Goal: Task Accomplishment & Management: Manage account settings

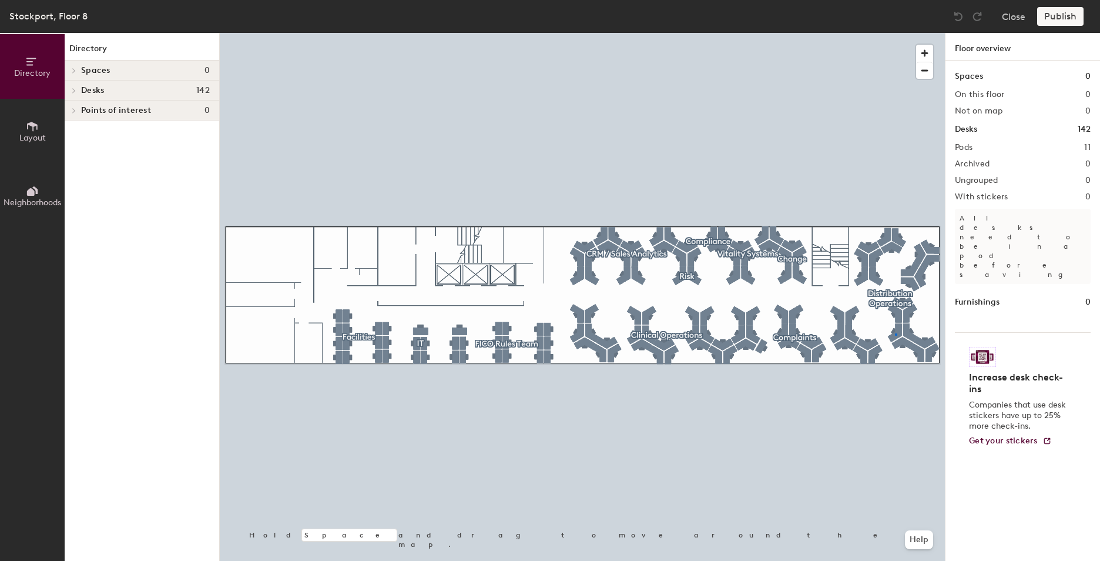
click at [895, 33] on div at bounding box center [582, 33] width 725 height 0
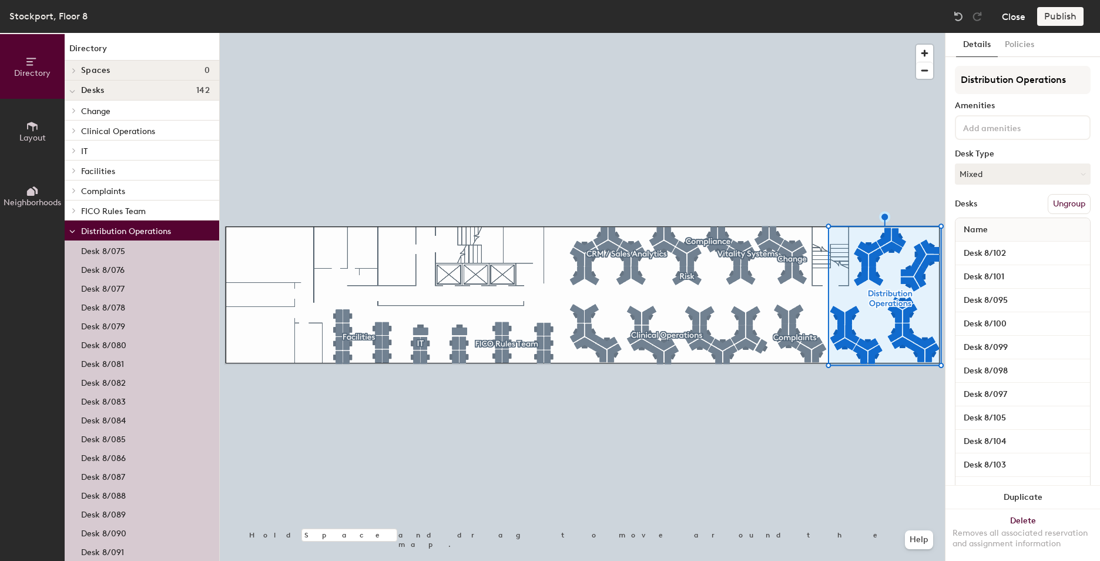
click at [1015, 16] on button "Close" at bounding box center [1014, 16] width 24 height 19
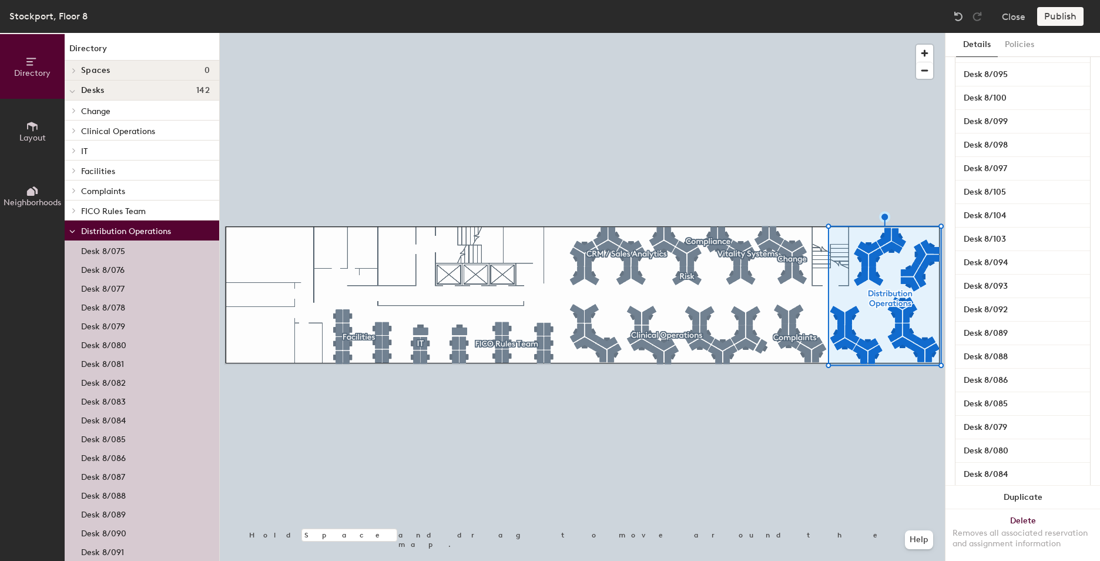
scroll to position [235, 0]
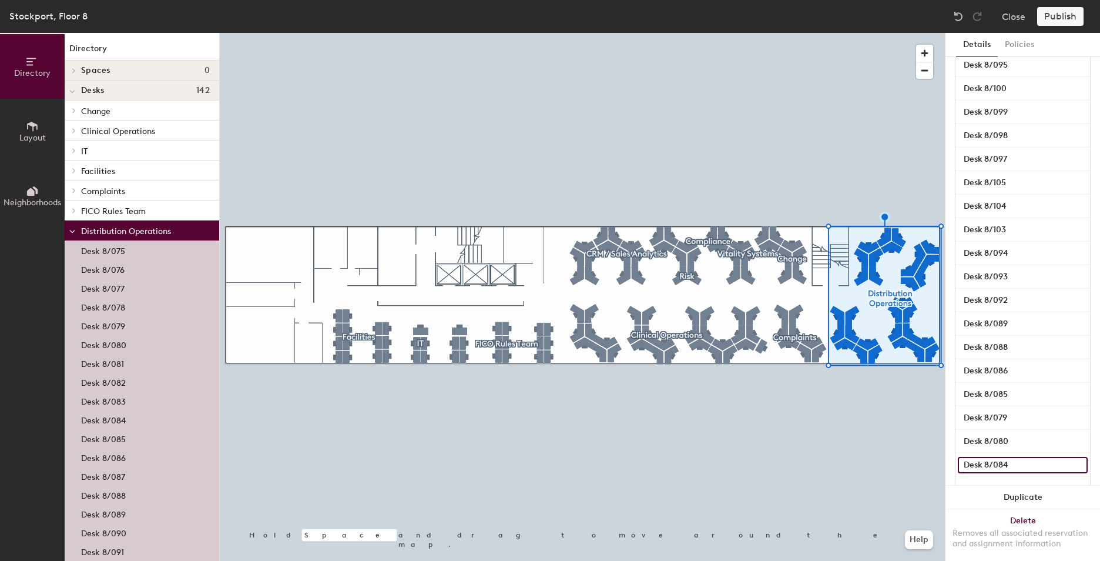
click at [994, 466] on input "Desk 8/084" at bounding box center [1023, 465] width 130 height 16
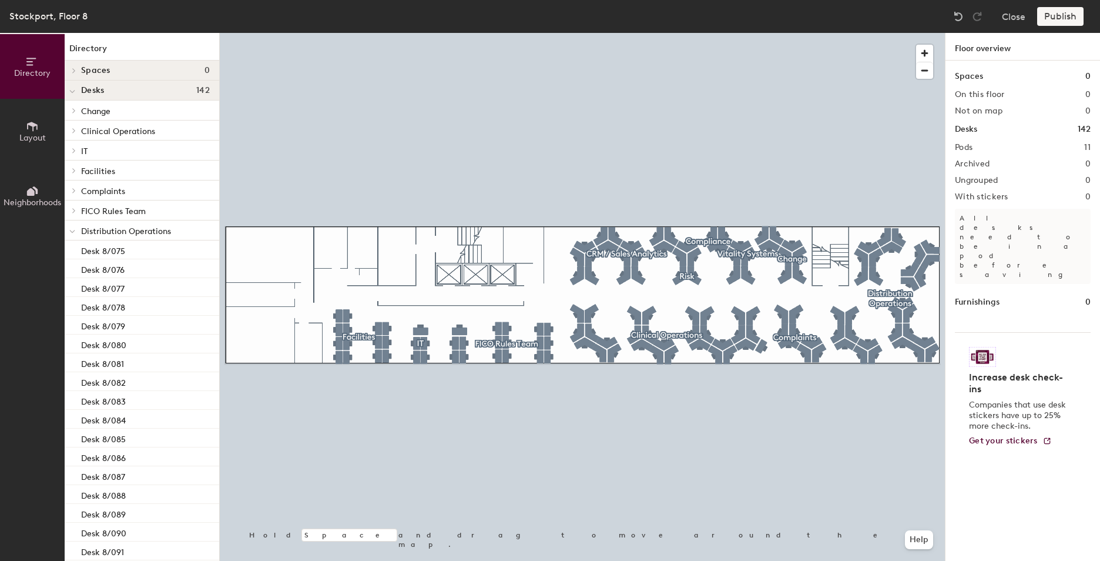
click at [971, 130] on h1 "Desks" at bounding box center [966, 129] width 22 height 13
click at [1009, 18] on button "Close" at bounding box center [1014, 16] width 24 height 19
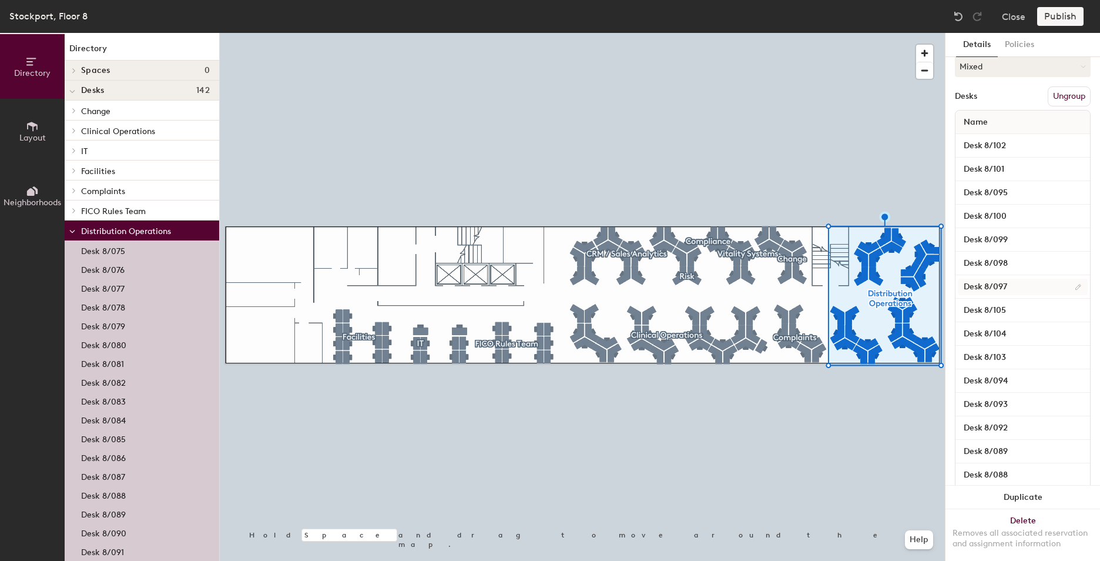
scroll to position [294, 0]
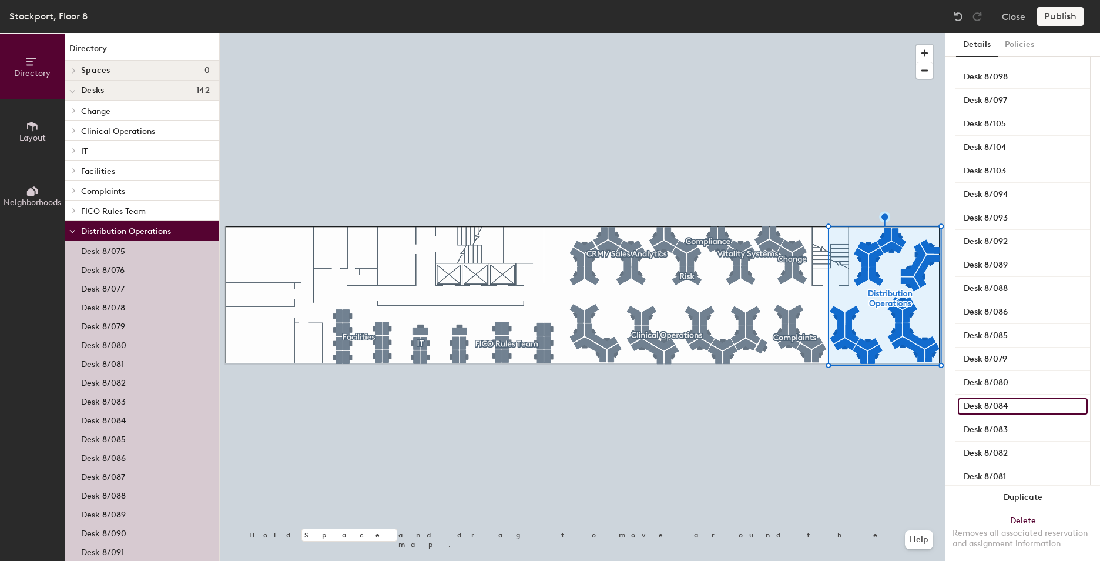
click at [1072, 406] on input "Desk 8/084" at bounding box center [1023, 406] width 130 height 16
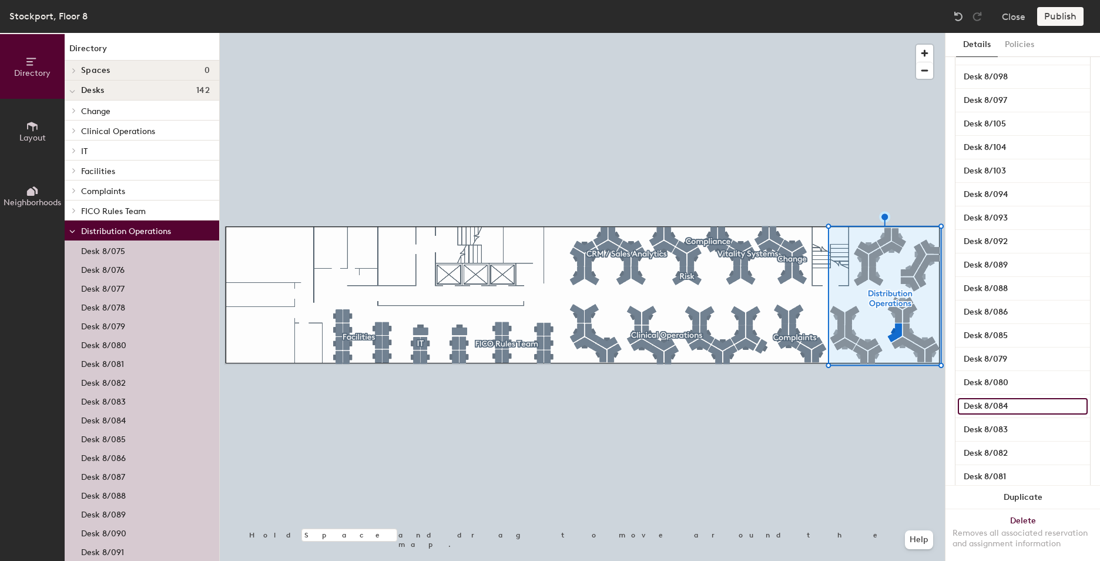
click at [1072, 407] on input "Desk 8/084" at bounding box center [1023, 406] width 130 height 16
click at [978, 411] on input "Desk 8/084" at bounding box center [1023, 406] width 130 height 16
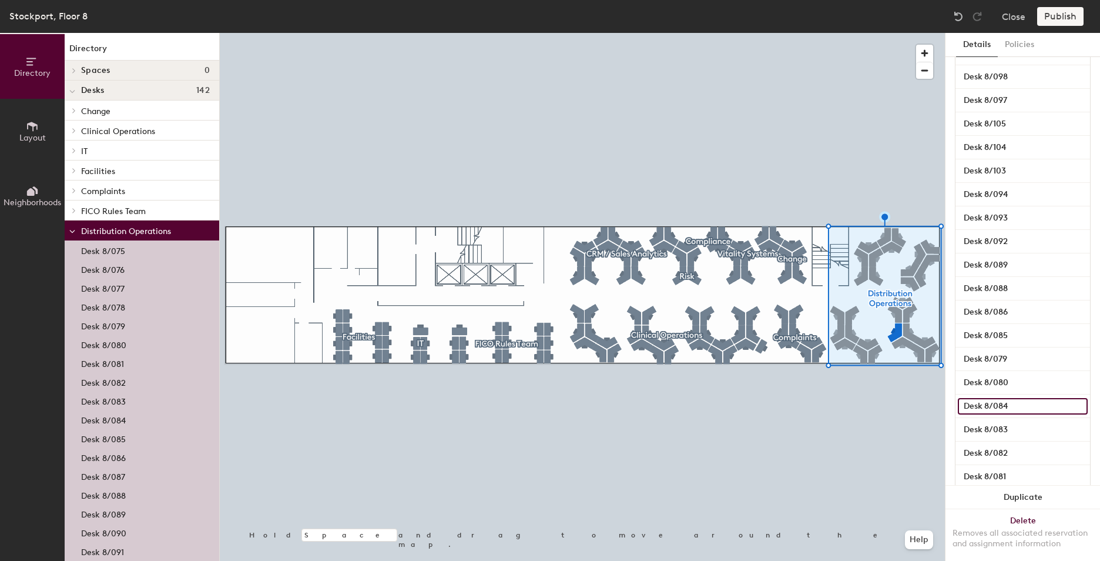
click at [978, 411] on input "Desk 8/084" at bounding box center [1023, 406] width 130 height 16
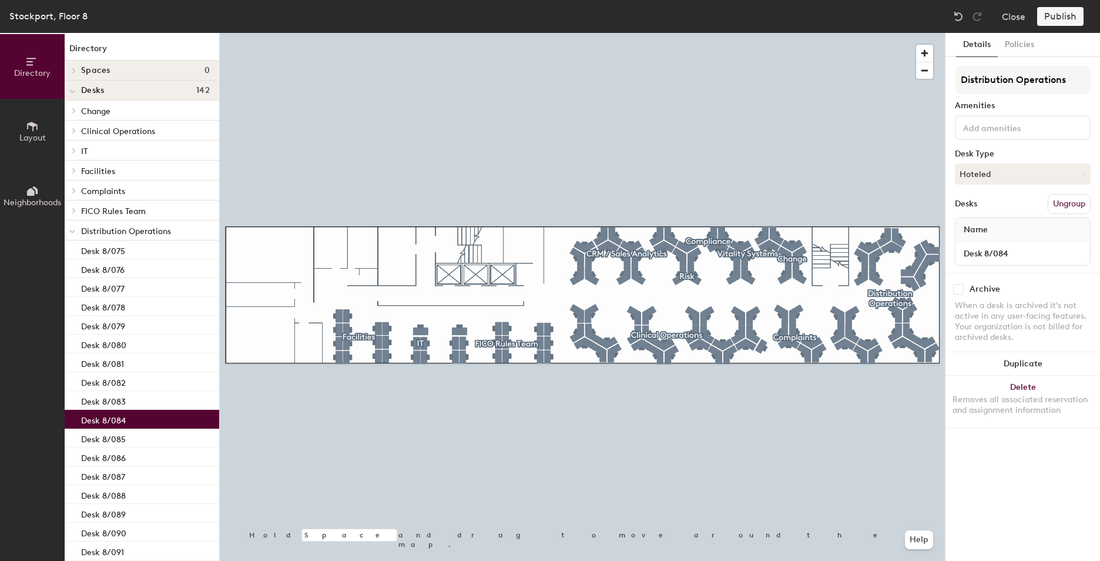
click at [106, 421] on p "Desk 8/084" at bounding box center [103, 419] width 45 height 14
click at [969, 173] on button "Hoteled" at bounding box center [1023, 173] width 136 height 21
click at [974, 229] on div "Hot" at bounding box center [1014, 228] width 118 height 18
click at [971, 181] on button "Hot" at bounding box center [1023, 173] width 136 height 21
click at [974, 223] on div "Hot" at bounding box center [1014, 228] width 118 height 18
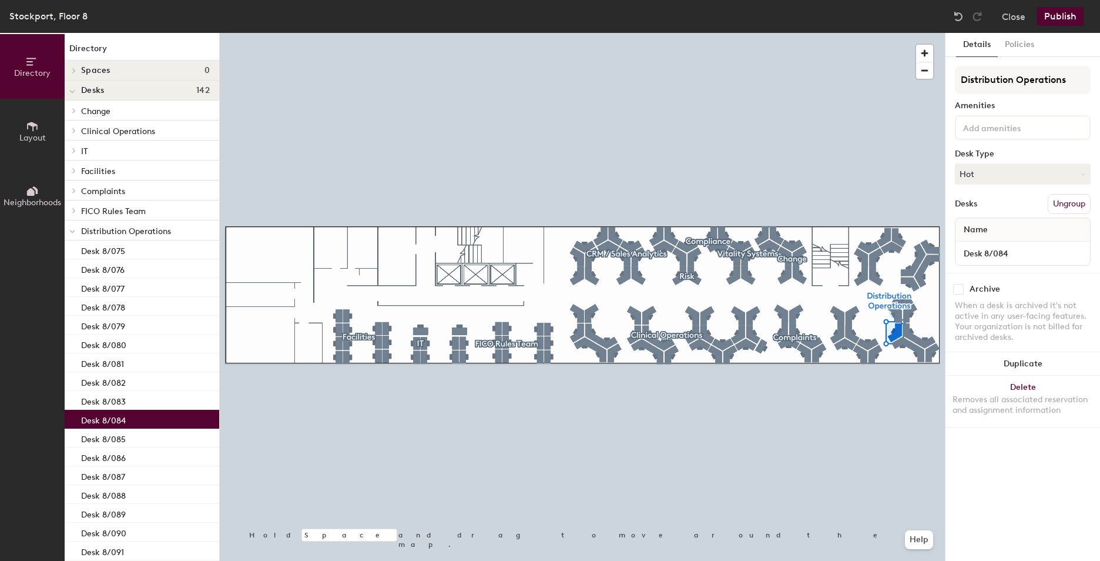
click at [1062, 17] on button "Publish" at bounding box center [1060, 16] width 46 height 19
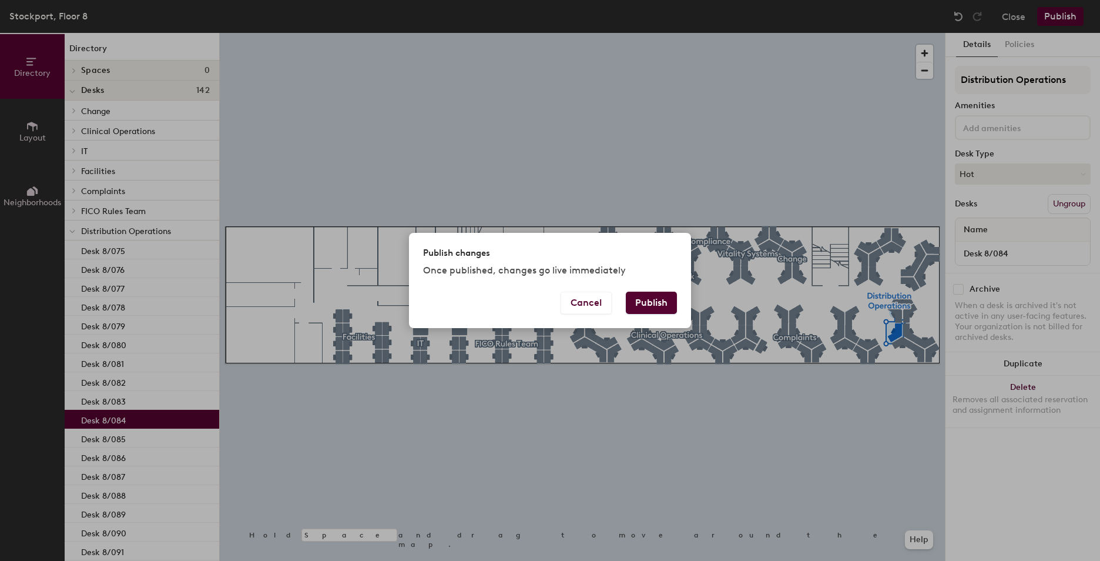
click at [643, 307] on button "Publish" at bounding box center [651, 302] width 51 height 22
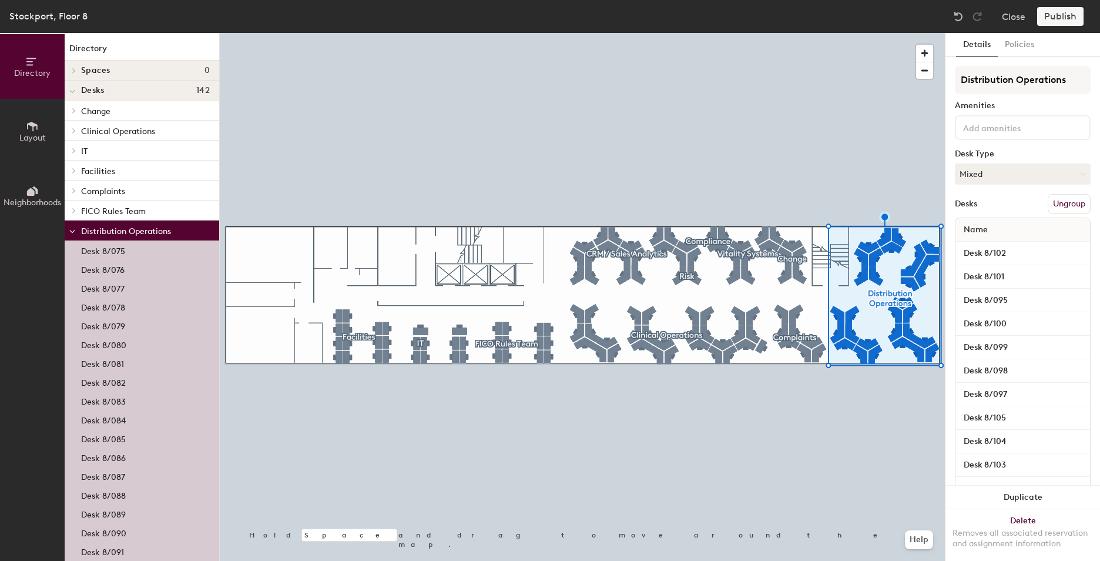
click at [97, 417] on p "Desk 8/084" at bounding box center [103, 419] width 45 height 14
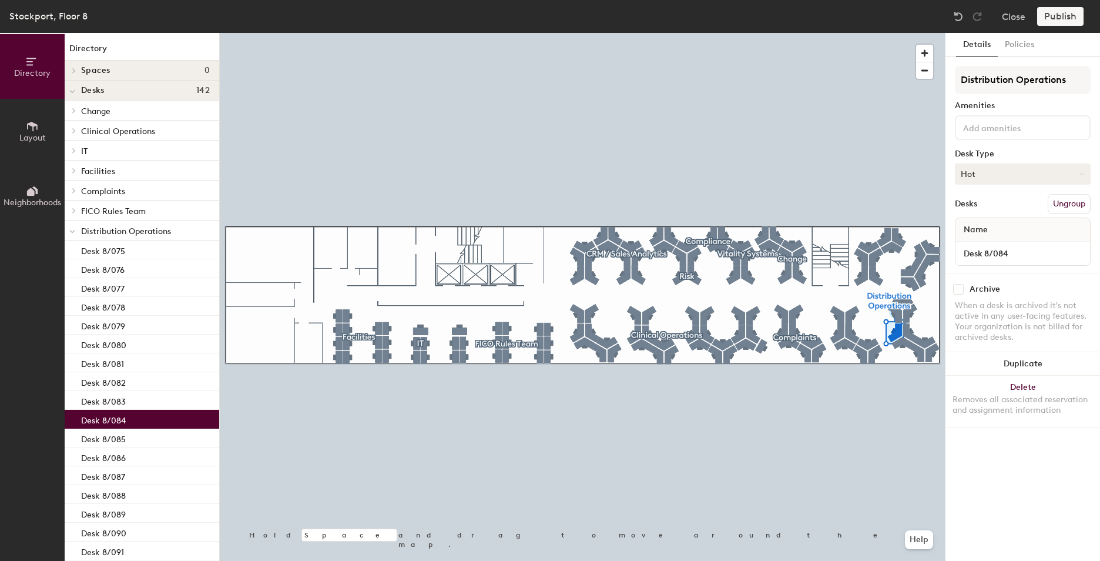
click at [1030, 172] on button "Hot" at bounding box center [1023, 173] width 136 height 21
click at [993, 246] on div "Hoteled" at bounding box center [1014, 246] width 118 height 18
click at [1069, 19] on button "Publish" at bounding box center [1060, 16] width 46 height 19
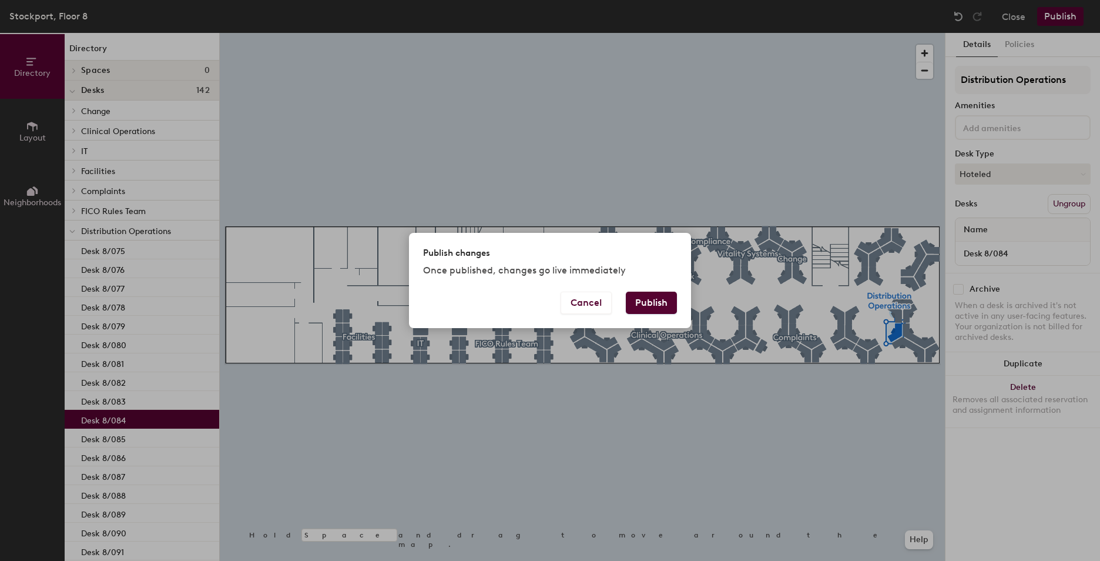
click at [650, 310] on button "Publish" at bounding box center [651, 302] width 51 height 22
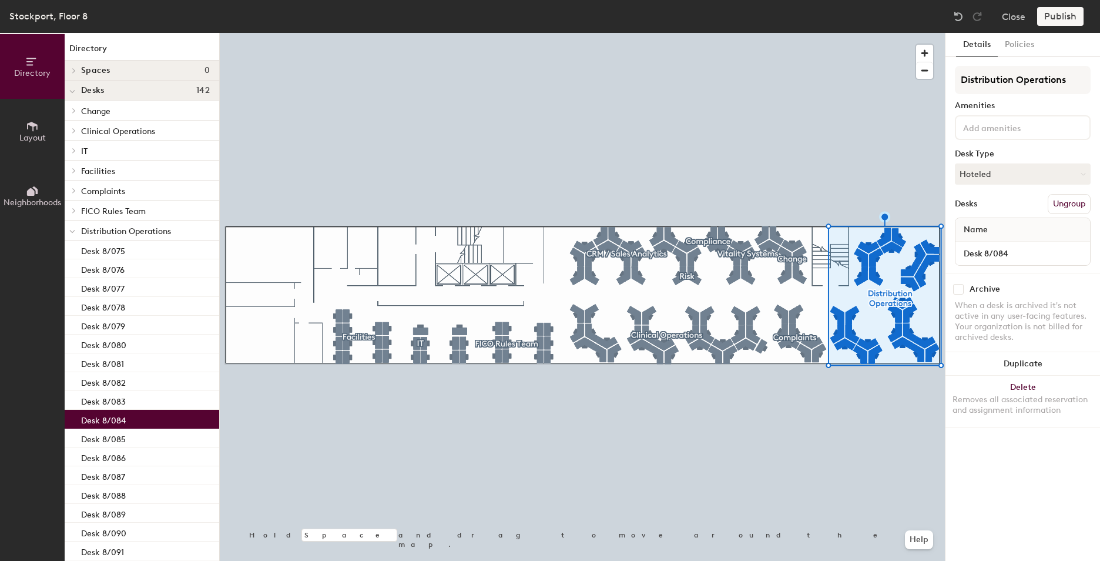
click at [105, 417] on p "Desk 8/084" at bounding box center [103, 419] width 45 height 14
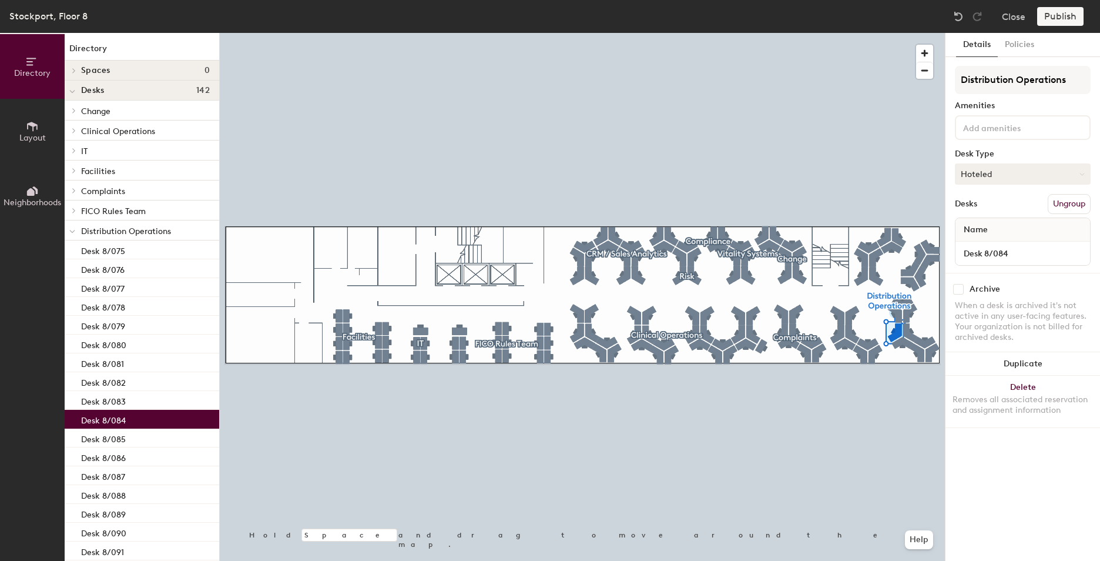
click at [1028, 174] on button "Hoteled" at bounding box center [1023, 173] width 136 height 21
click at [994, 212] on div "Assigned" at bounding box center [1014, 211] width 118 height 18
click at [1062, 21] on button "Publish" at bounding box center [1060, 16] width 46 height 19
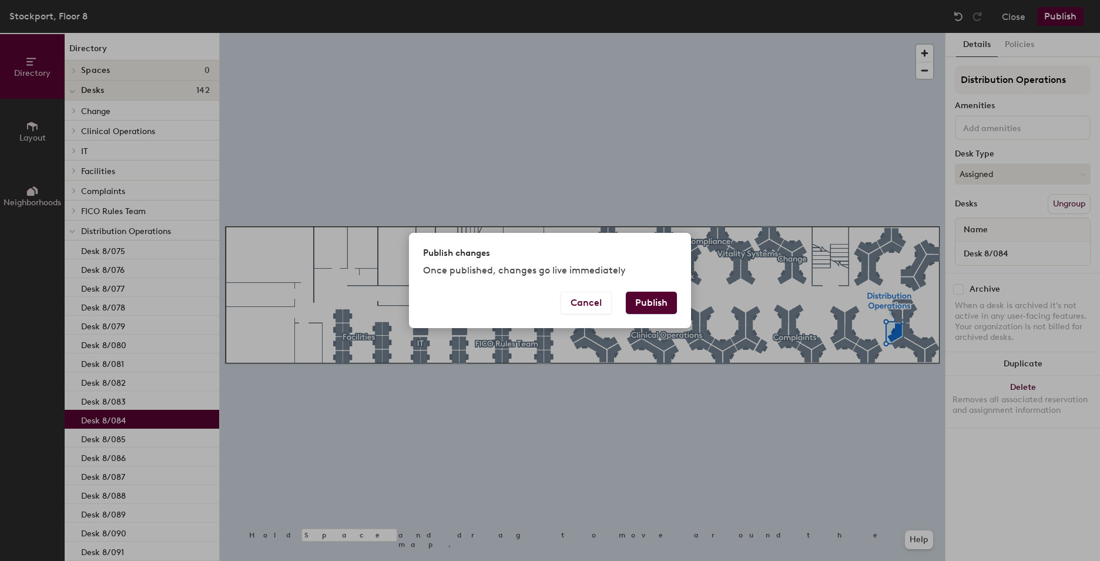
click at [652, 306] on button "Publish" at bounding box center [651, 302] width 51 height 22
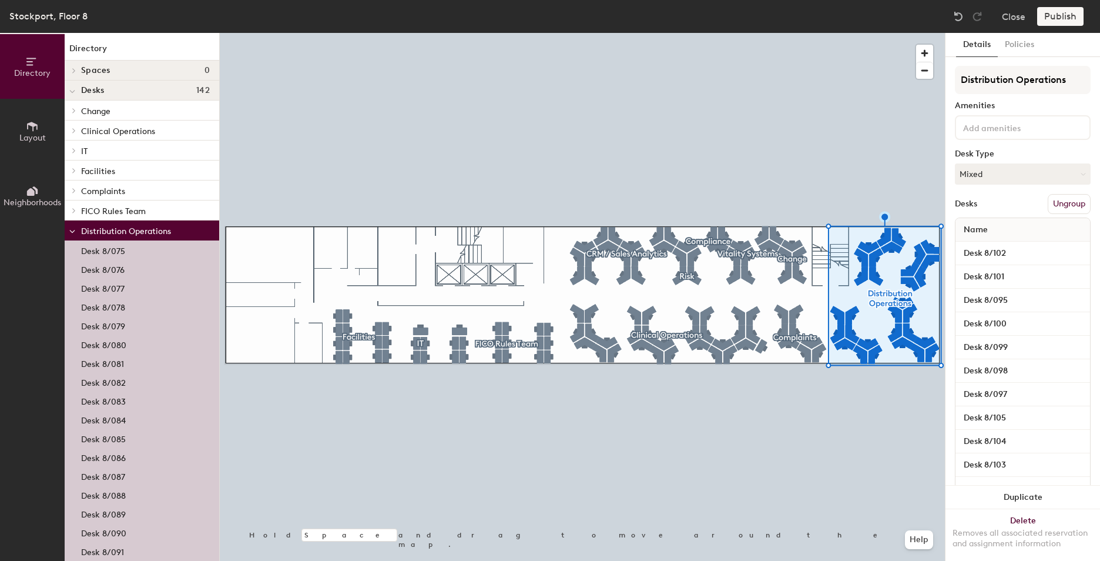
click at [118, 417] on p "Desk 8/084" at bounding box center [103, 419] width 45 height 14
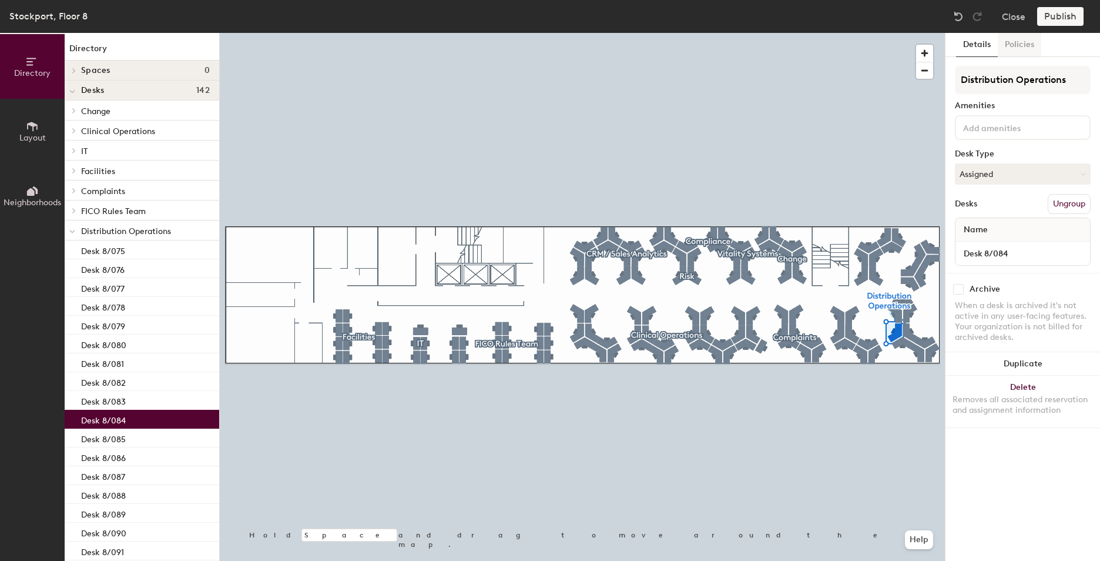
click at [1019, 42] on button "Policies" at bounding box center [1019, 45] width 43 height 24
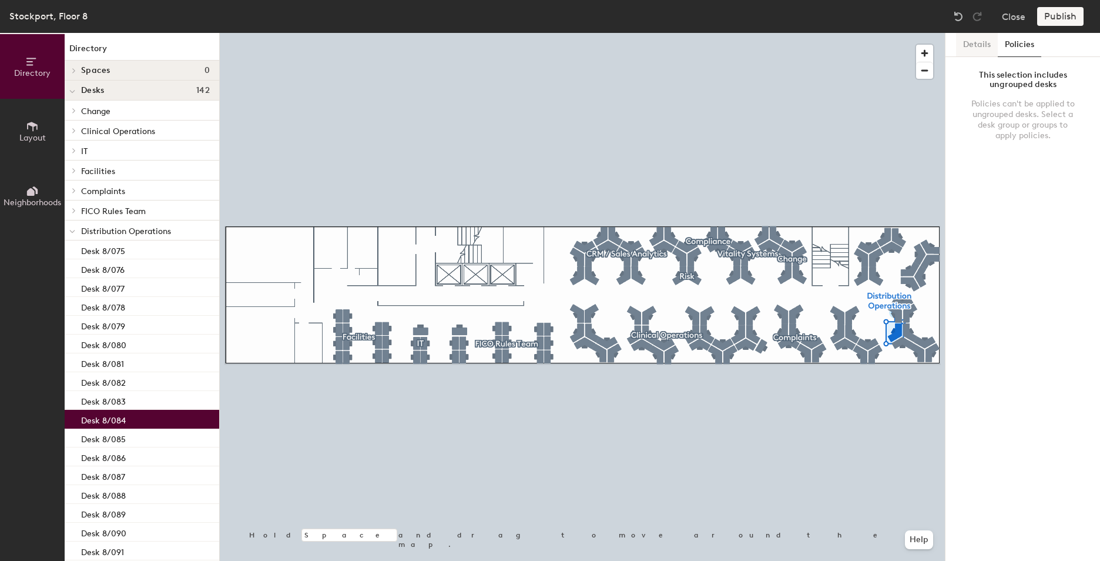
click at [969, 40] on button "Details" at bounding box center [977, 45] width 42 height 24
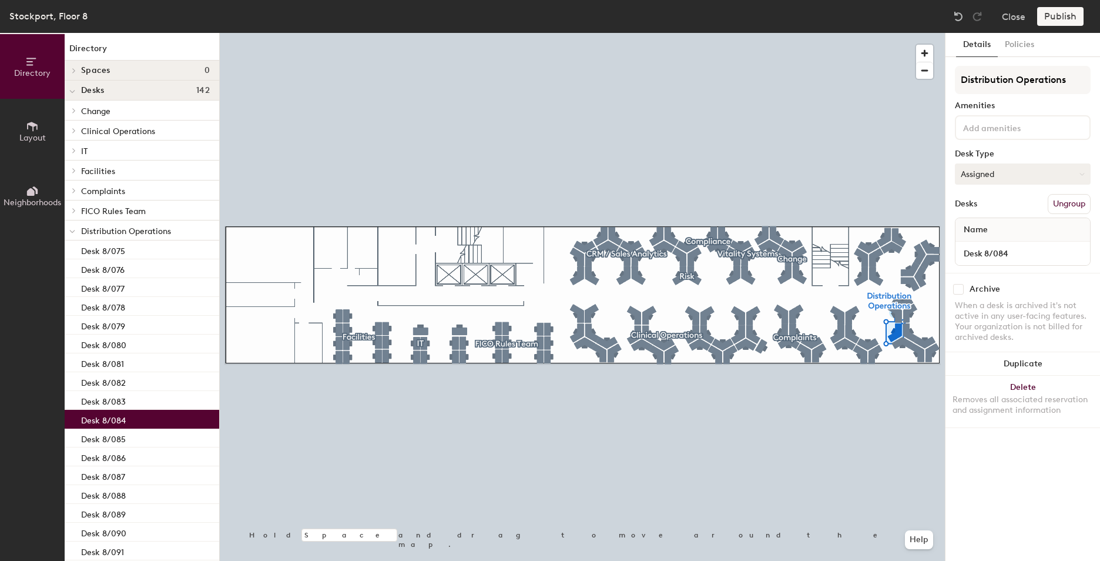
click at [1039, 169] on button "Assigned" at bounding box center [1023, 173] width 136 height 21
click at [972, 227] on div "Hot" at bounding box center [1014, 228] width 118 height 18
click at [1067, 202] on button "Ungroup" at bounding box center [1069, 204] width 43 height 20
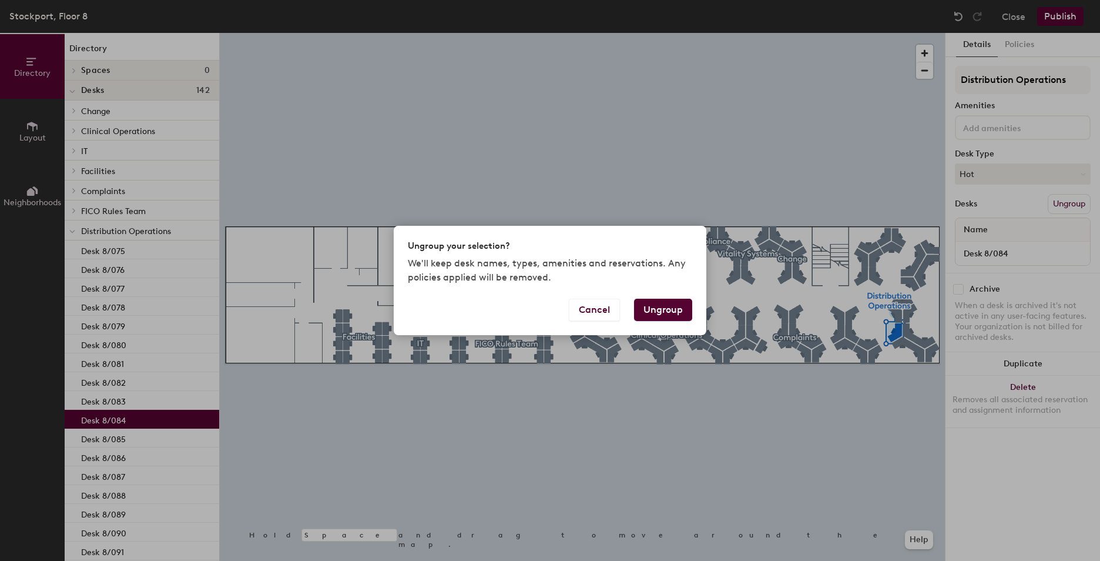
click at [659, 307] on button "Ungroup" at bounding box center [663, 309] width 58 height 22
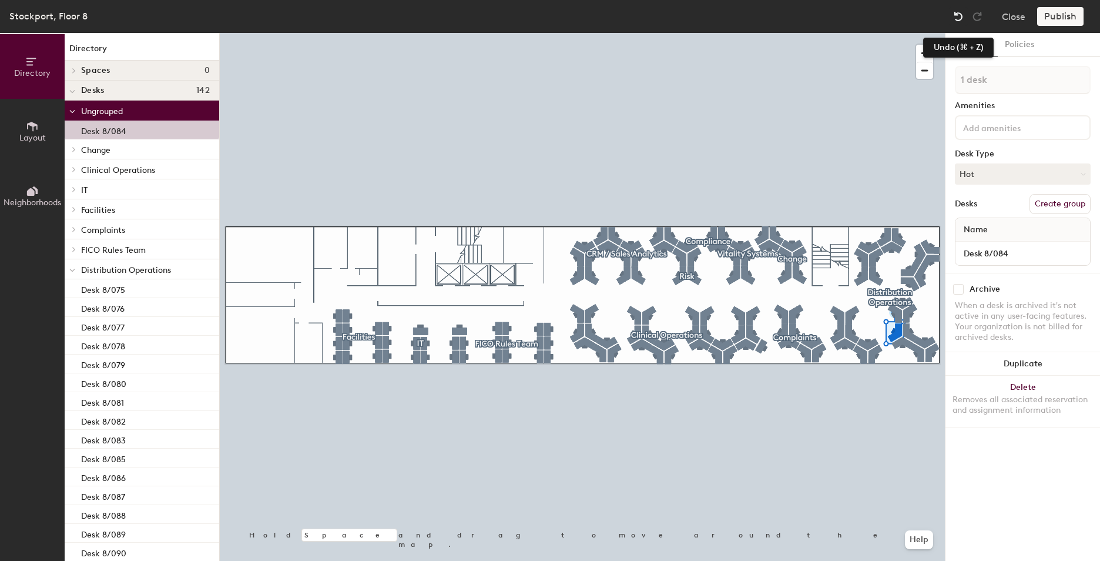
click at [954, 15] on img at bounding box center [958, 17] width 12 height 12
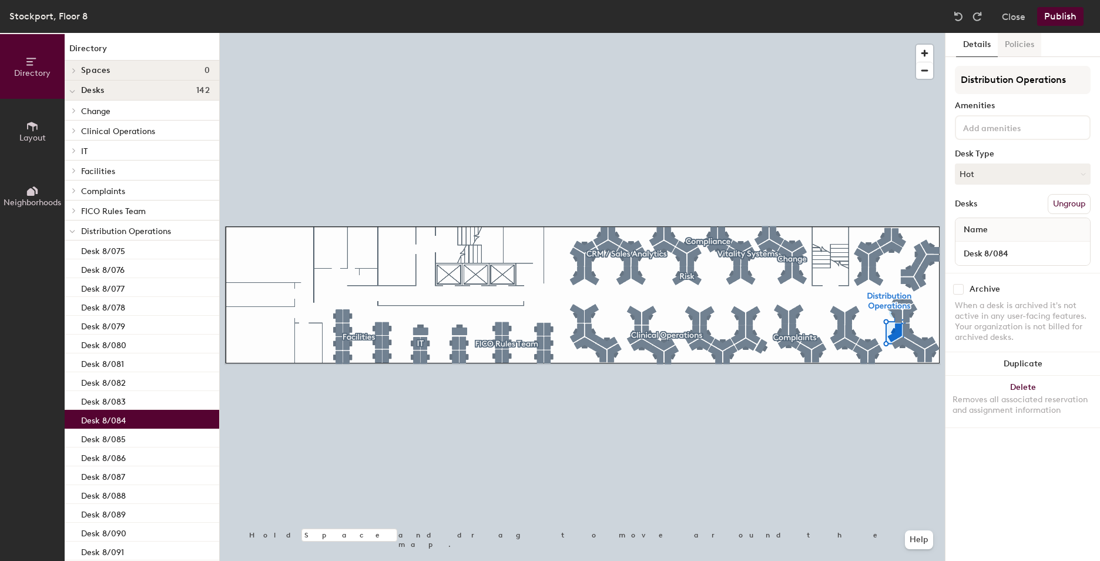
click at [1019, 39] on button "Policies" at bounding box center [1019, 45] width 43 height 24
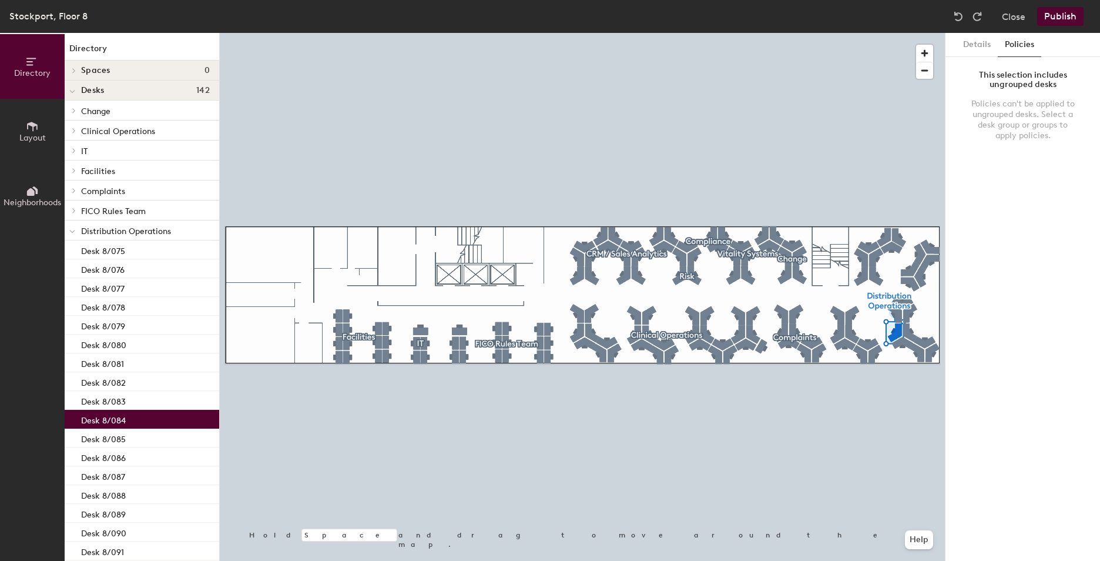
click at [954, 159] on div "Details Policies This selection includes ungrouped desks Policies can't be appl…" at bounding box center [1022, 297] width 155 height 528
click at [981, 44] on button "Details" at bounding box center [977, 45] width 42 height 24
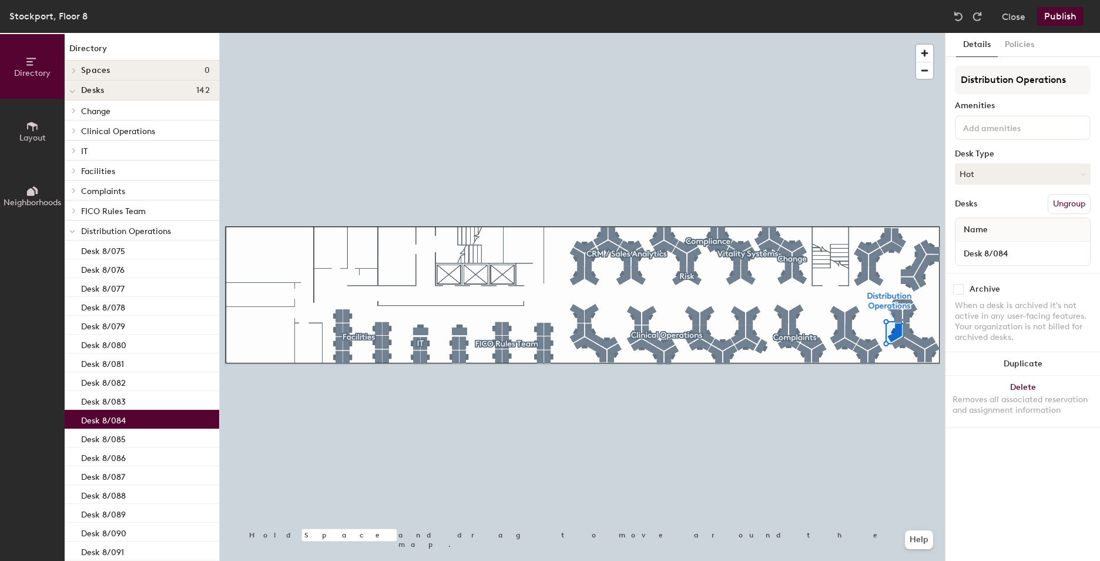
click at [389, 33] on div at bounding box center [582, 33] width 725 height 0
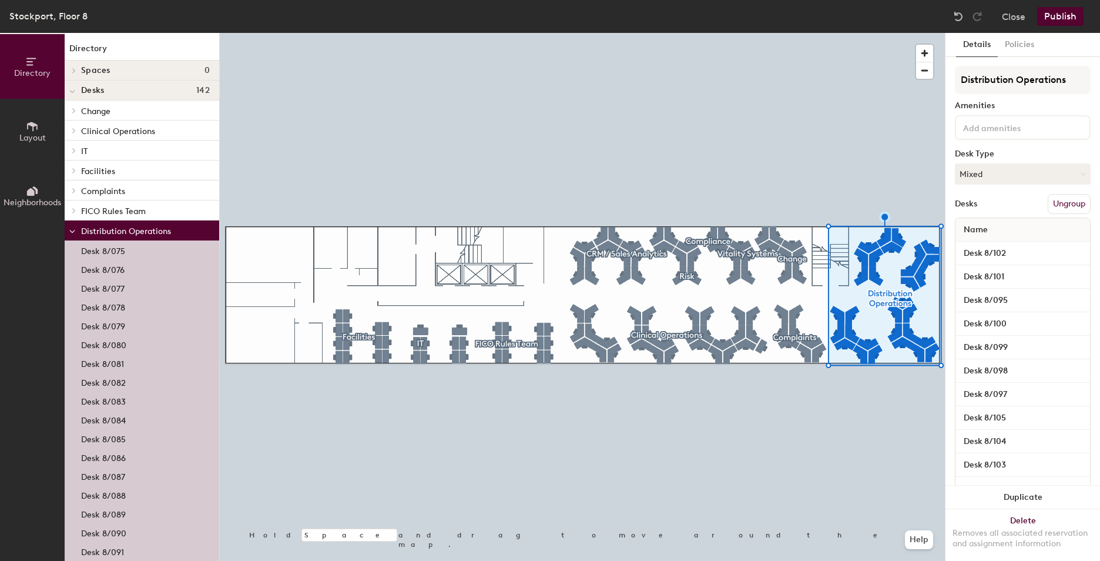
click at [108, 415] on p "Desk 8/084" at bounding box center [103, 419] width 45 height 14
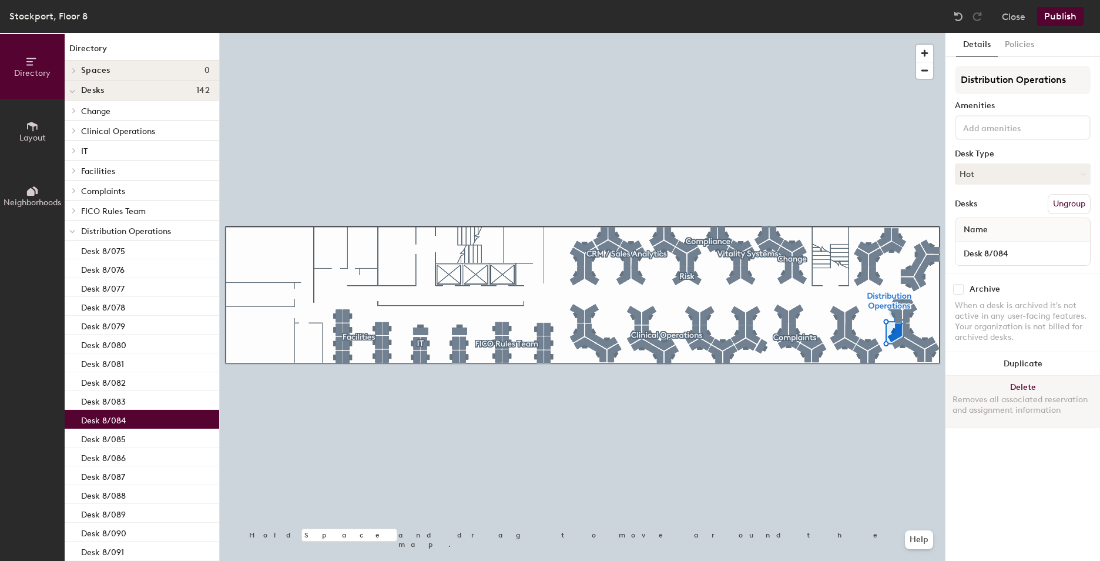
click at [1021, 395] on div "Removes all associated reservation and assignment information" at bounding box center [1022, 404] width 140 height 21
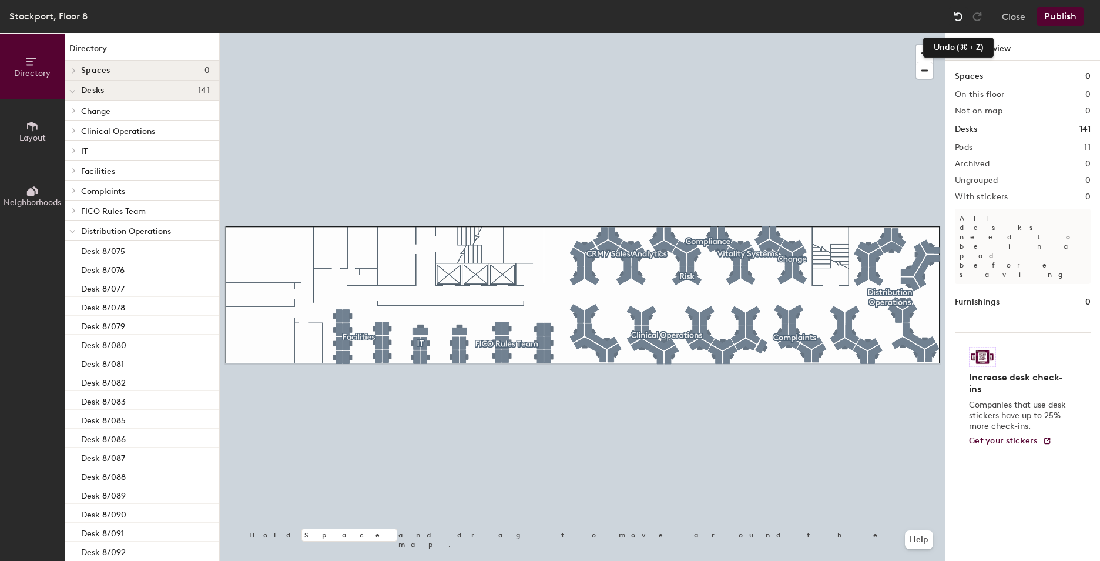
click at [959, 21] on img at bounding box center [958, 17] width 12 height 12
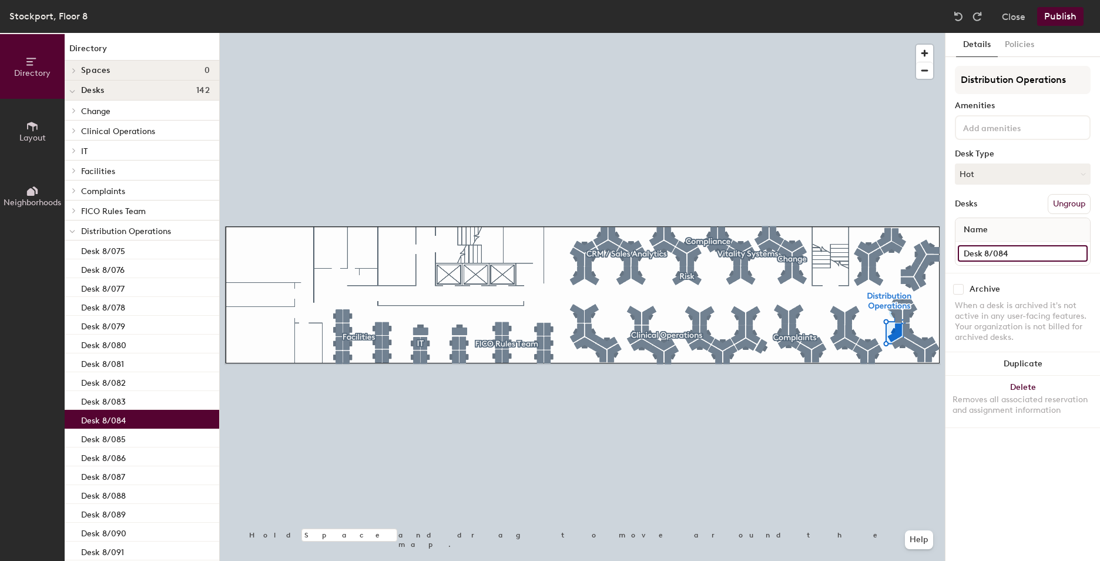
click at [974, 253] on input "Desk 8/084" at bounding box center [1023, 253] width 130 height 16
click at [970, 205] on div "Desks" at bounding box center [966, 203] width 22 height 9
click at [977, 170] on button "Hot" at bounding box center [1023, 173] width 136 height 21
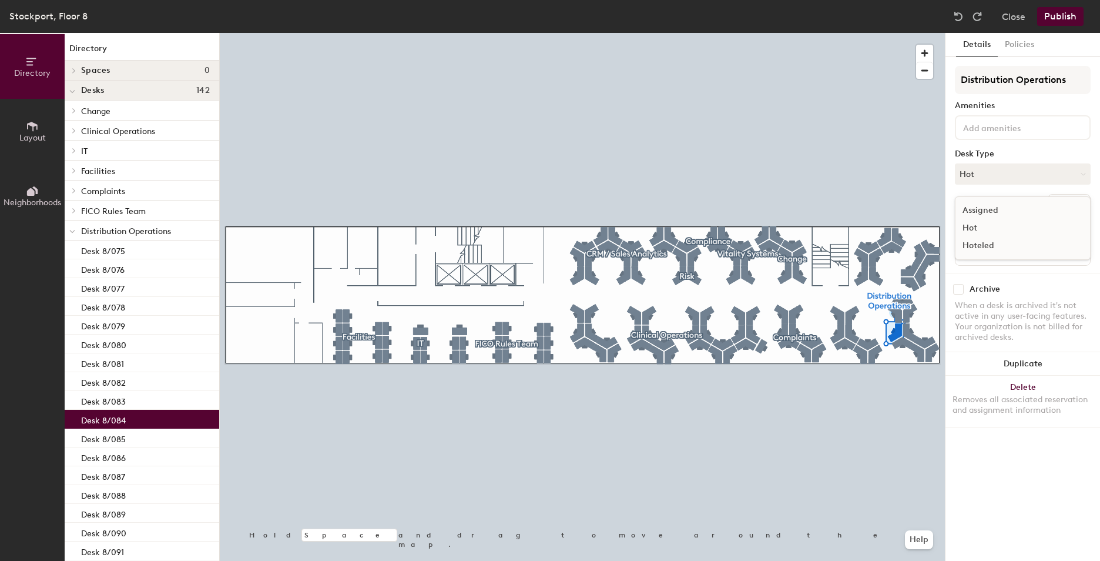
click at [974, 225] on div "Hot" at bounding box center [1014, 228] width 118 height 18
click at [1059, 16] on button "Publish" at bounding box center [1060, 16] width 46 height 19
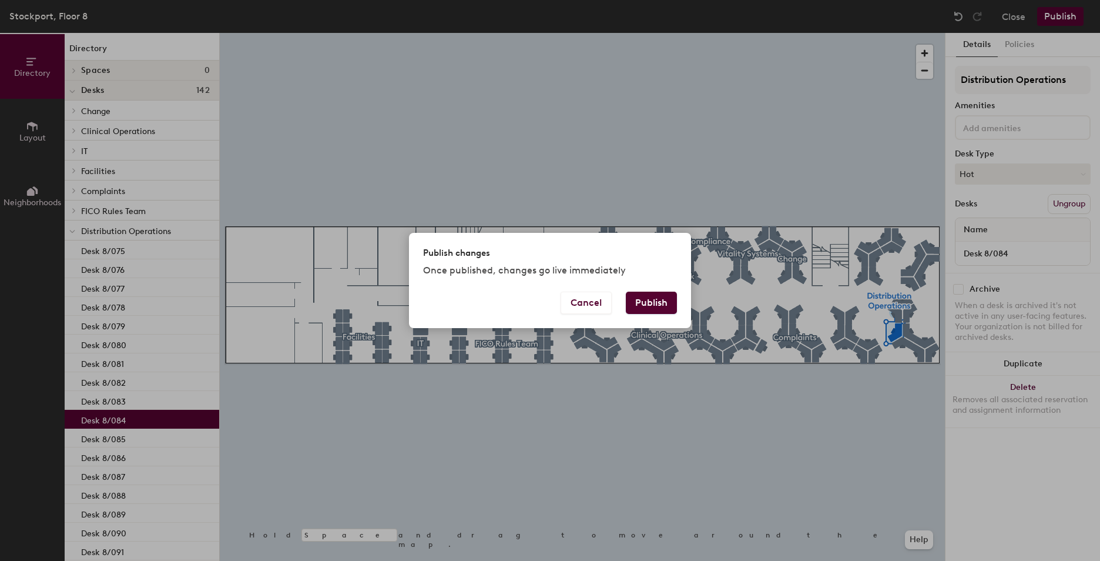
click at [650, 320] on div "Cancel Publish" at bounding box center [550, 309] width 282 height 36
click at [652, 313] on button "Publish" at bounding box center [651, 302] width 51 height 22
